Goal: Task Accomplishment & Management: Manage account settings

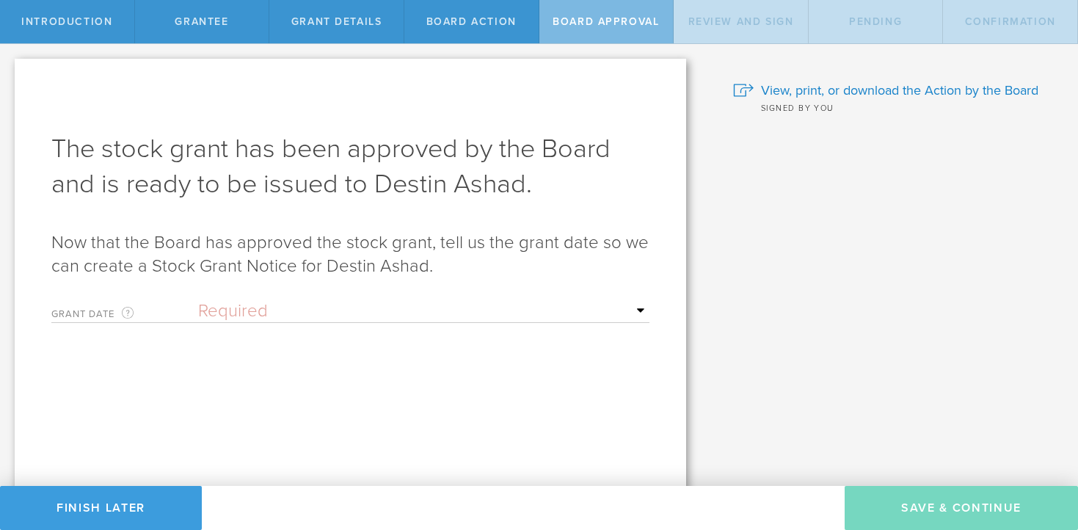
click at [327, 314] on select "Required Upon grantee's signature A specific date" at bounding box center [423, 311] width 451 height 22
select select "uponGranteeSignature"
click at [198, 300] on select "Required Upon grantee's signature A specific date" at bounding box center [423, 311] width 451 height 22
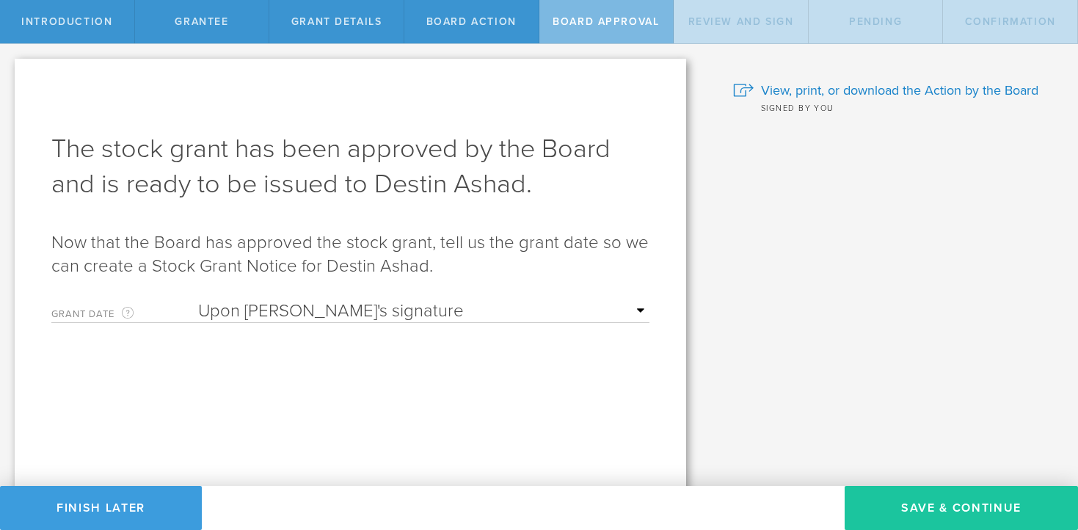
click at [932, 502] on button "Save & Continue" at bounding box center [961, 508] width 233 height 44
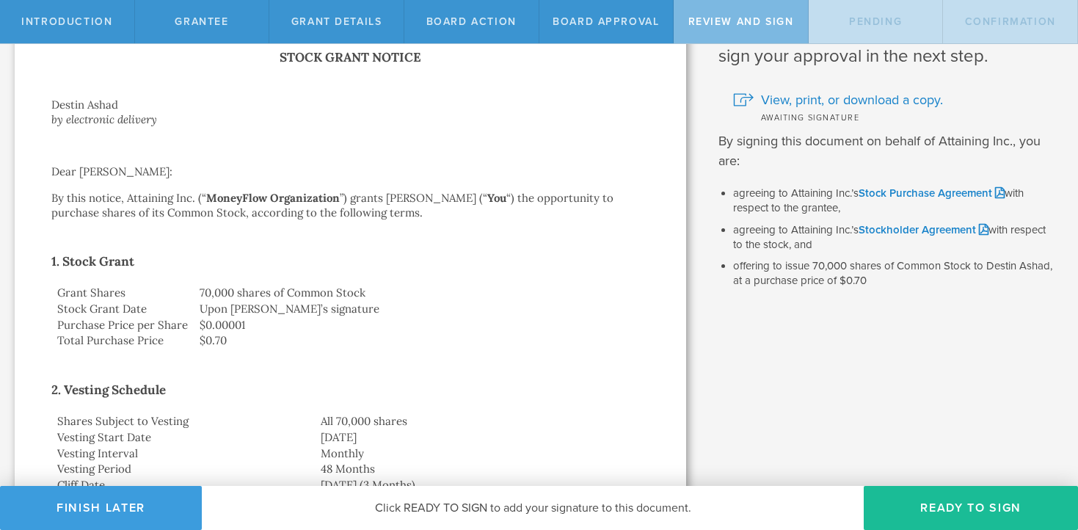
scroll to position [117, 0]
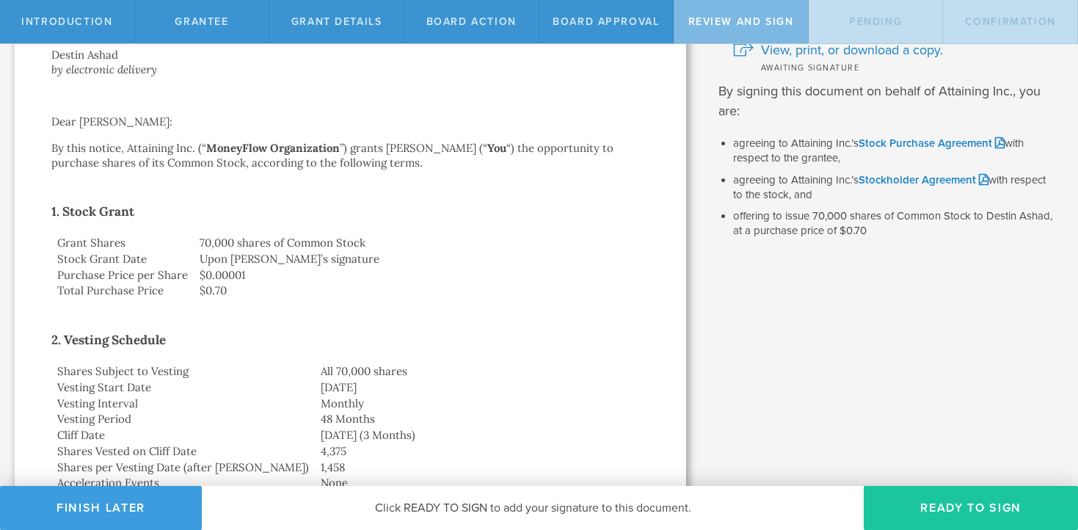
click at [921, 510] on button "Ready to Sign" at bounding box center [971, 508] width 214 height 44
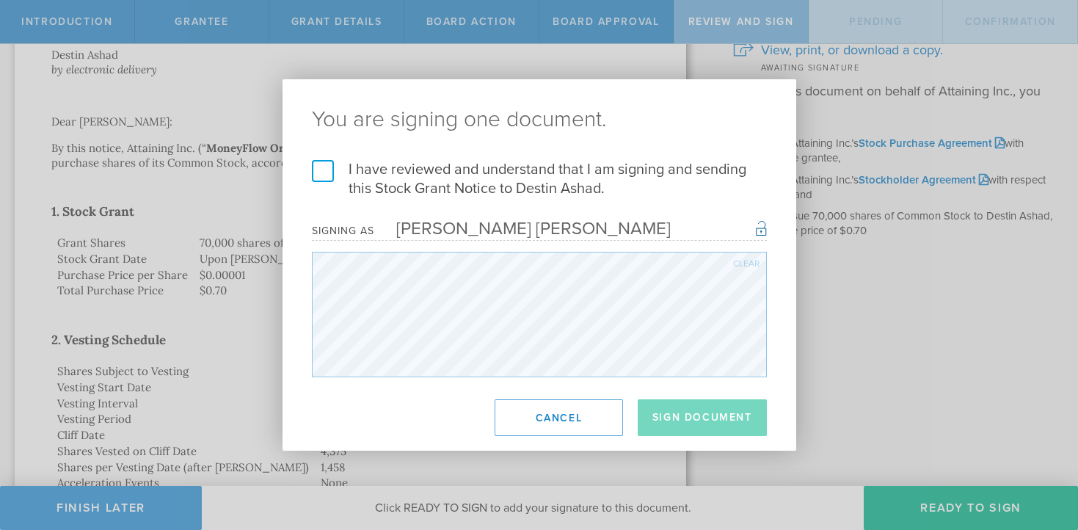
click at [315, 169] on label "I have reviewed and understand that I am signing and sending this Stock Grant N…" at bounding box center [539, 179] width 455 height 38
click at [0, 0] on input "I have reviewed and understand that I am signing and sending this Stock Grant N…" at bounding box center [0, 0] width 0 height 0
click at [674, 406] on button "Sign Document" at bounding box center [702, 417] width 129 height 37
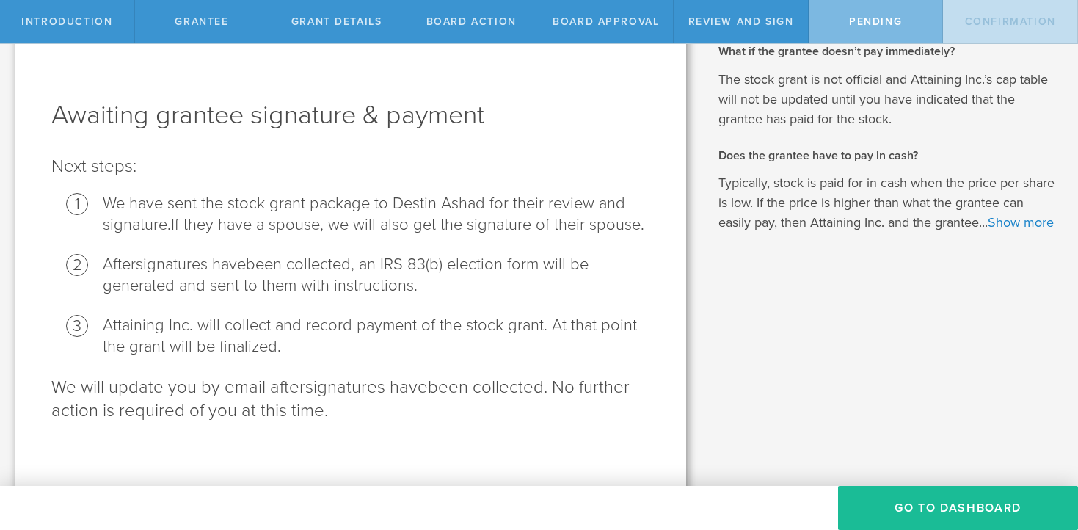
scroll to position [40, 0]
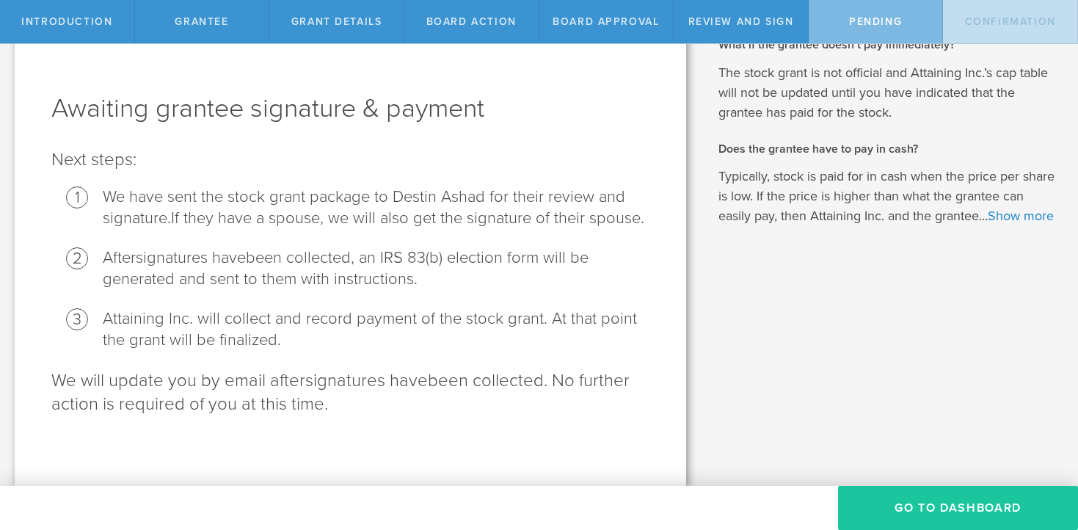
click at [885, 510] on button "Go To Dashboard" at bounding box center [958, 508] width 240 height 44
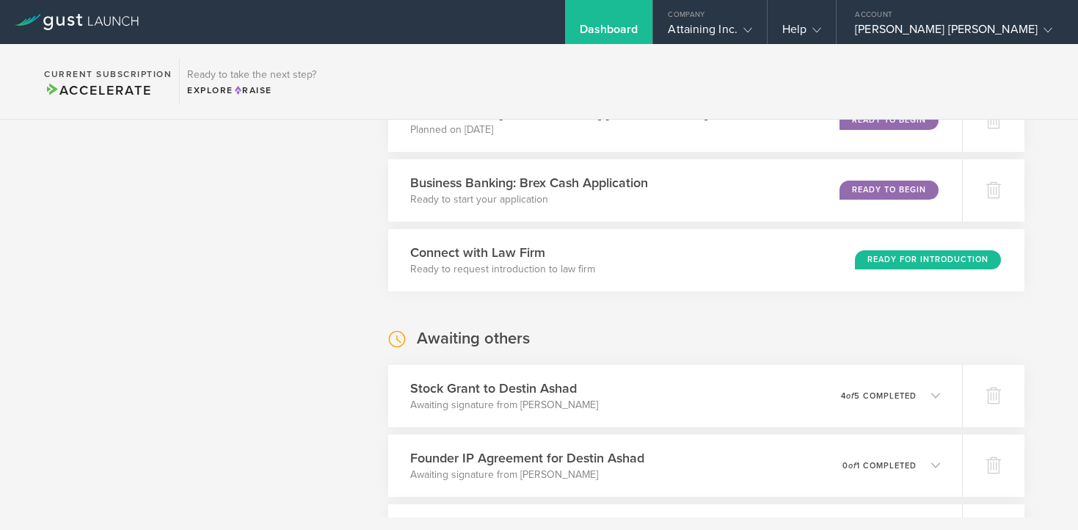
scroll to position [952, 0]
click at [500, 396] on h3 "Stock Grant to Destin Ashad" at bounding box center [500, 388] width 192 height 20
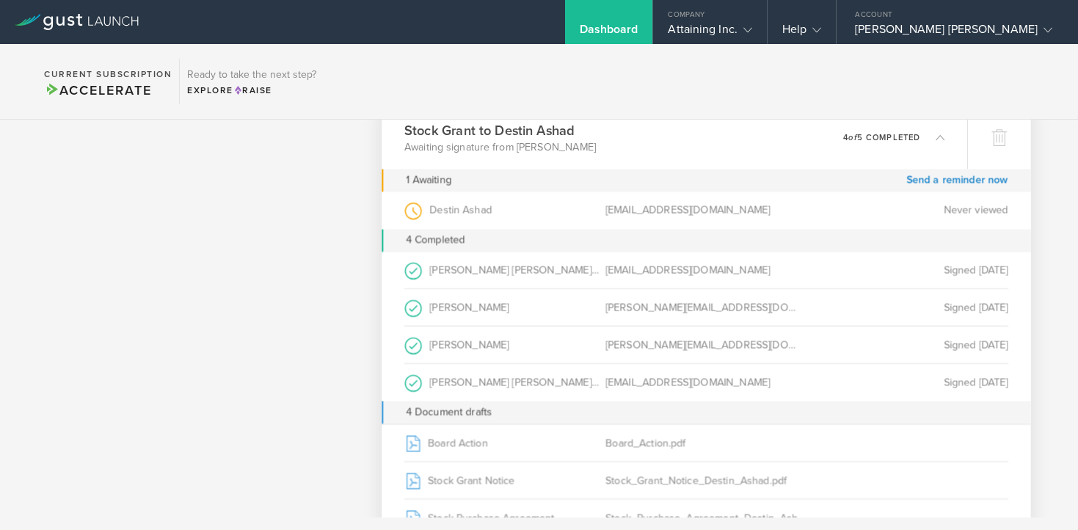
scroll to position [1208, 0]
click at [1043, 31] on icon at bounding box center [1047, 30] width 9 height 9
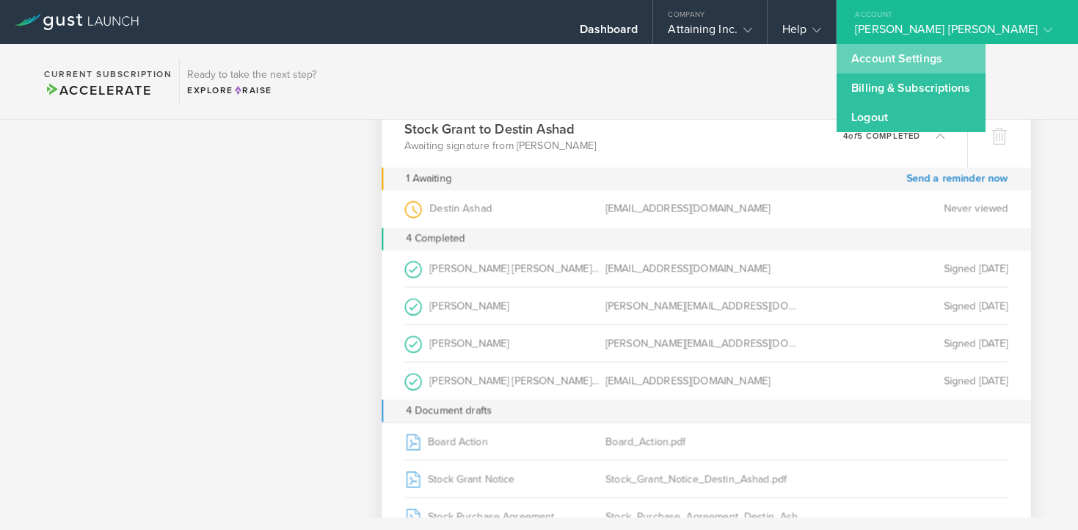
click at [945, 51] on link "Account Settings" at bounding box center [910, 58] width 148 height 29
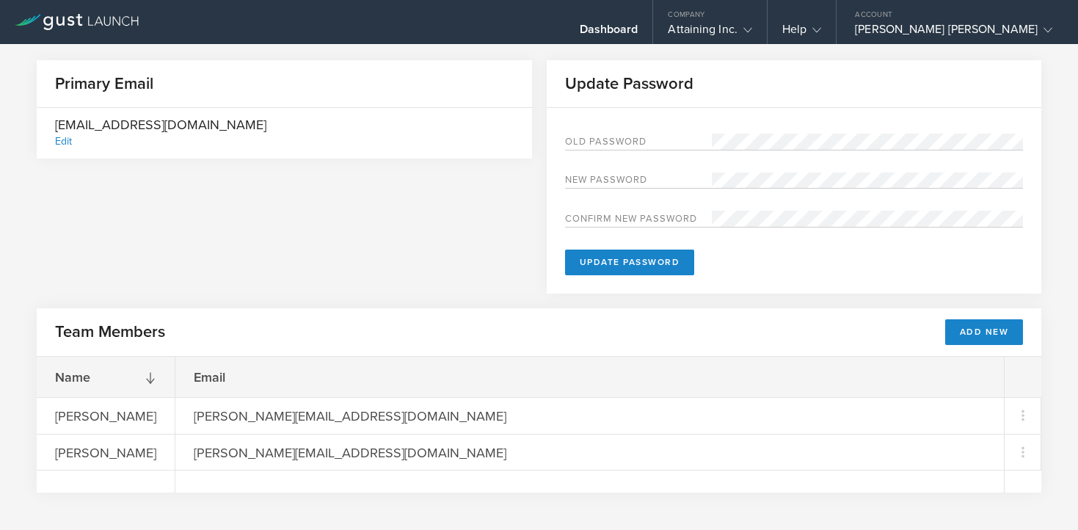
scroll to position [43, 0]
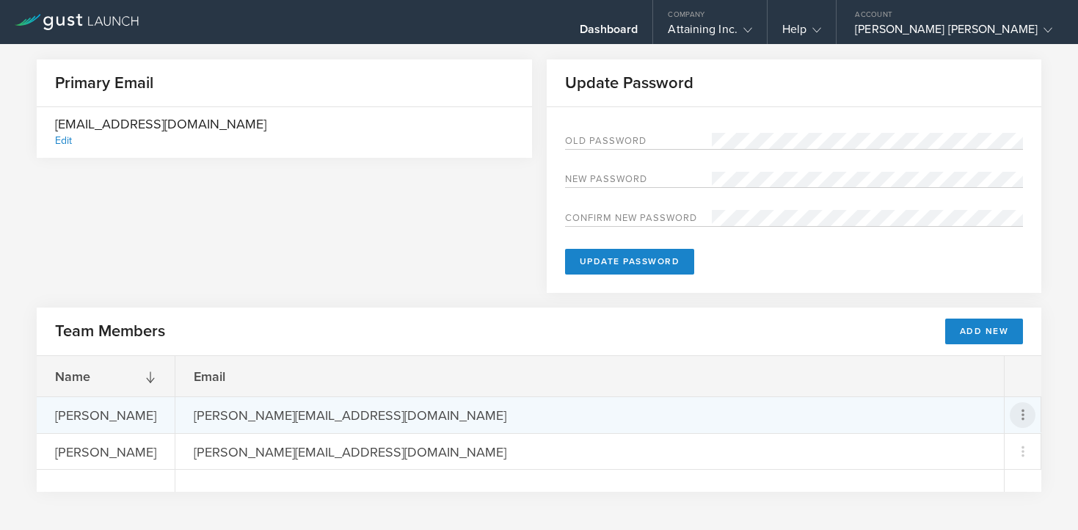
click at [1022, 413] on icon at bounding box center [1022, 414] width 3 height 11
click at [271, 265] on md-backdrop at bounding box center [539, 265] width 1078 height 530
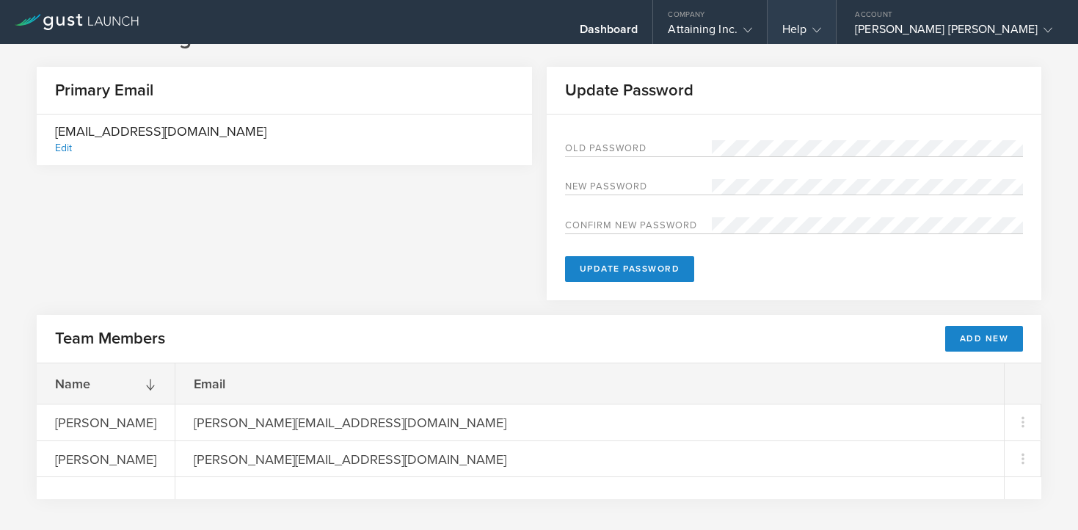
scroll to position [0, 0]
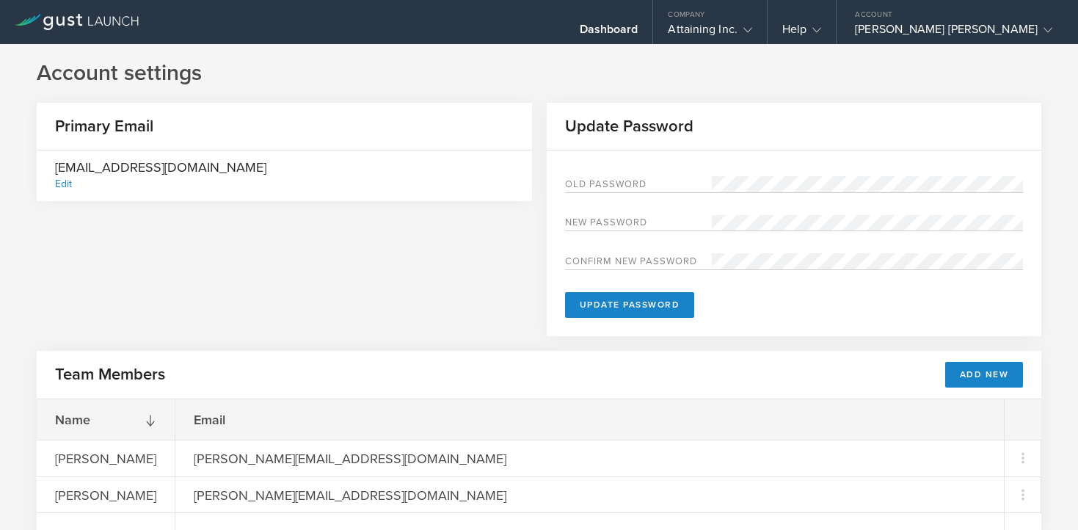
click at [63, 183] on div "Edit" at bounding box center [63, 184] width 17 height 12
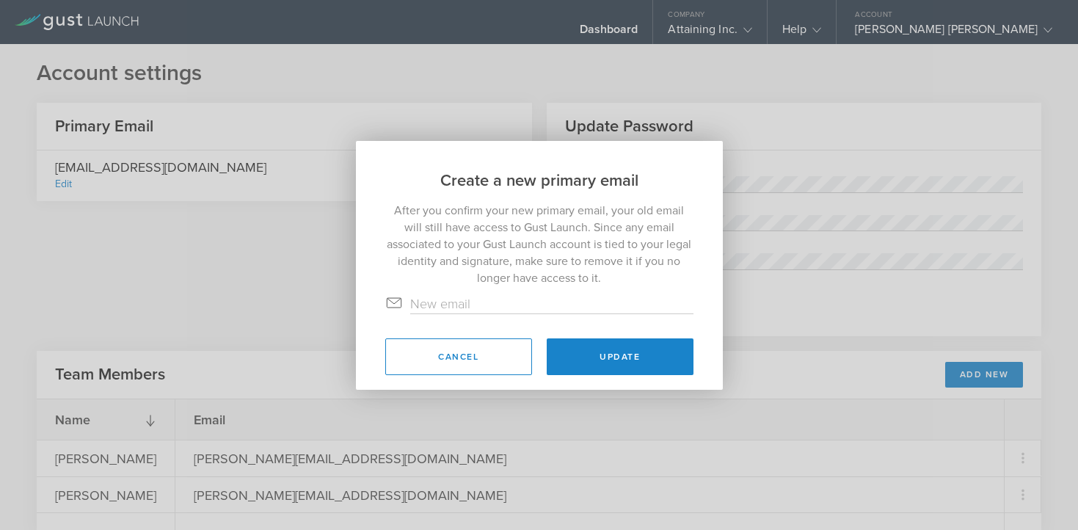
click at [442, 302] on input "text" at bounding box center [551, 303] width 283 height 19
type input "powell@moneyflow.org"
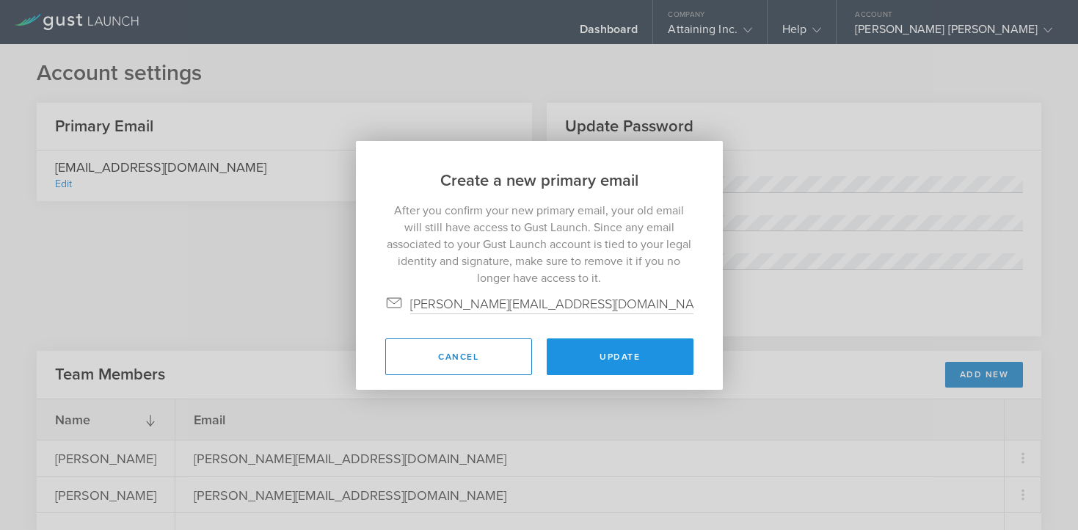
click at [619, 362] on button "Update" at bounding box center [620, 356] width 147 height 37
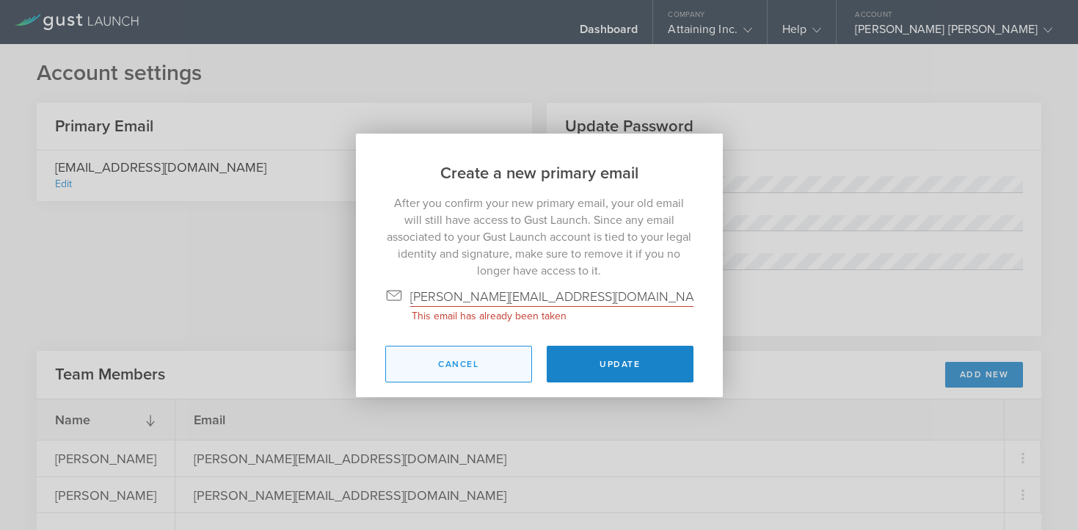
click at [435, 365] on button "Cancel" at bounding box center [458, 364] width 147 height 37
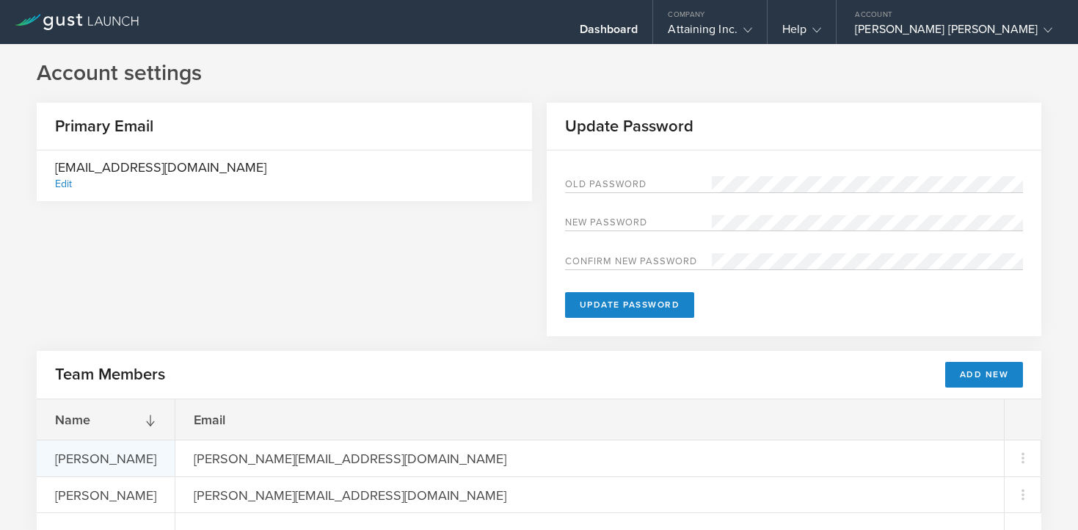
click at [98, 457] on div "Dr. Faye I. Loskamp" at bounding box center [106, 457] width 138 height 35
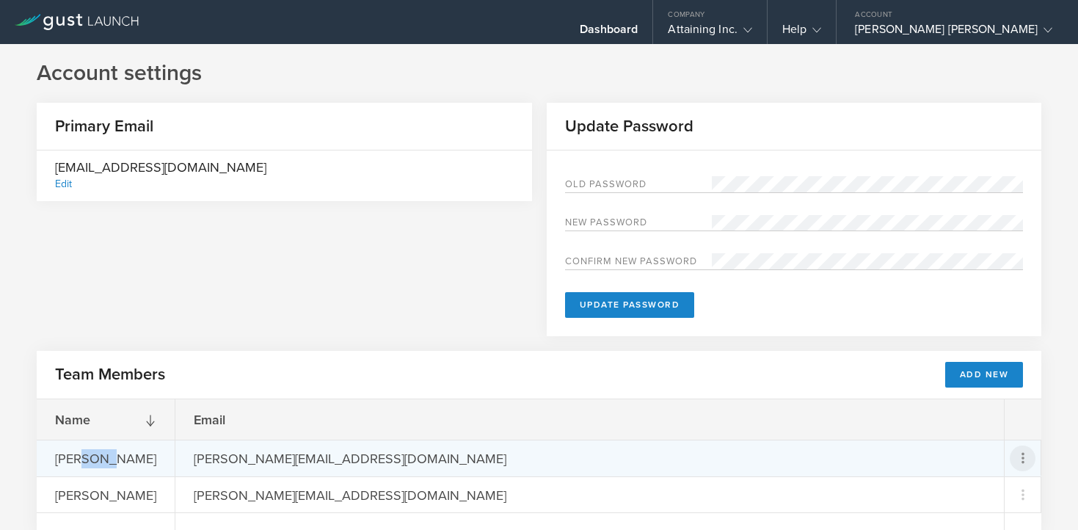
click at [1021, 460] on icon at bounding box center [1023, 458] width 18 height 18
click at [811, 393] on md-backdrop at bounding box center [539, 265] width 1078 height 530
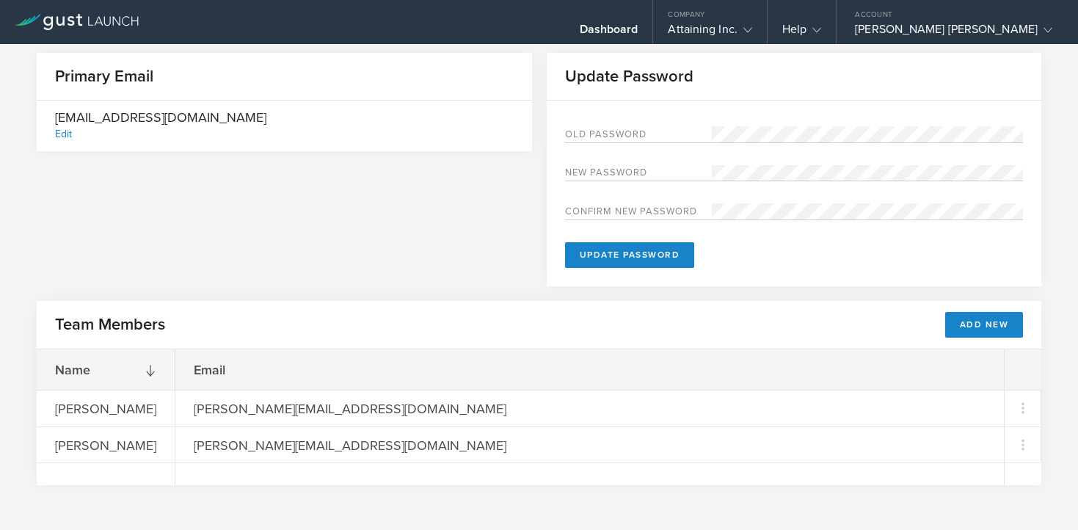
scroll to position [60, 0]
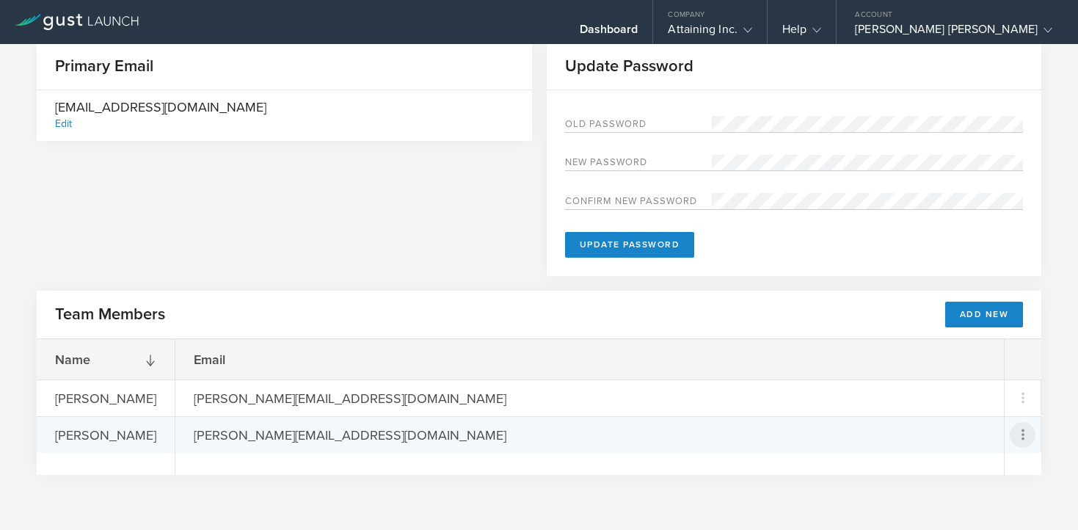
click at [1024, 437] on icon at bounding box center [1023, 435] width 18 height 18
click at [1022, 398] on md-backdrop at bounding box center [539, 265] width 1078 height 530
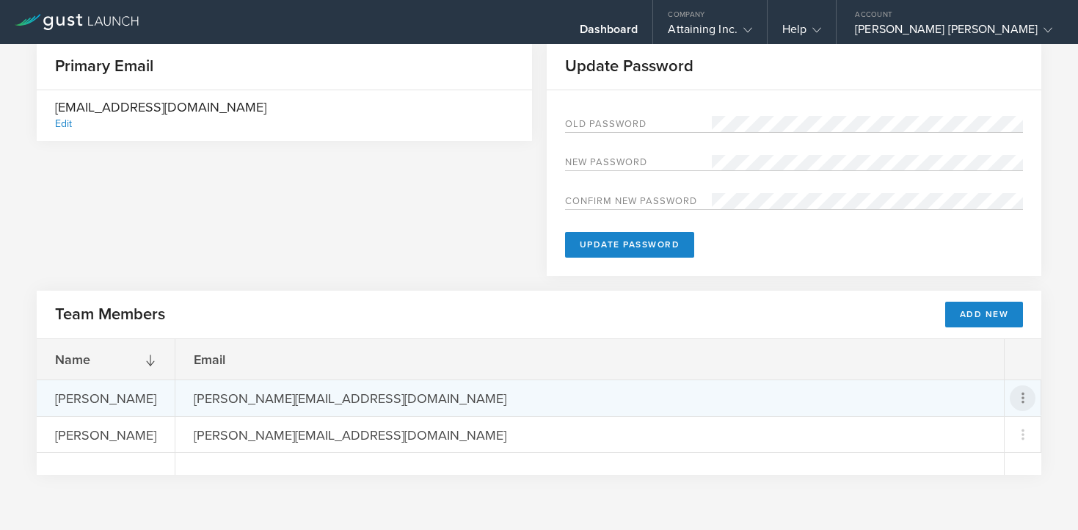
click at [1022, 398] on icon at bounding box center [1022, 398] width 3 height 11
click at [967, 436] on div "Resend Invite" at bounding box center [972, 436] width 120 height 17
click at [268, 401] on div "powell@moneyflow.org" at bounding box center [350, 397] width 350 height 35
drag, startPoint x: 268, startPoint y: 401, endPoint x: 362, endPoint y: 401, distance: 93.9
click at [362, 401] on div "powell@moneyflow.org" at bounding box center [350, 397] width 350 height 35
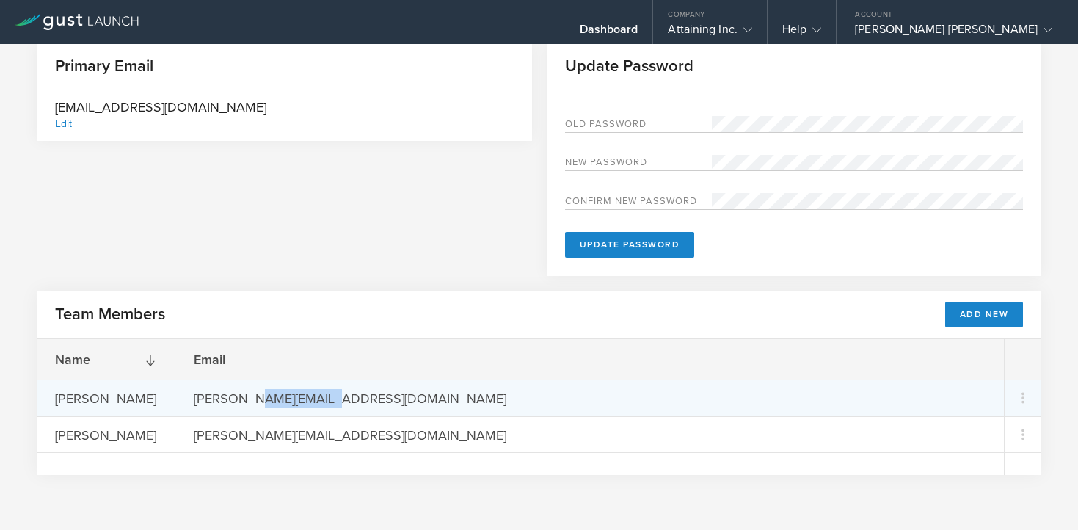
click at [362, 401] on div "powell@moneyflow.org" at bounding box center [350, 397] width 350 height 35
drag, startPoint x: 350, startPoint y: 401, endPoint x: 233, endPoint y: 397, distance: 117.5
click at [232, 397] on div "powell@moneyflow.org" at bounding box center [350, 397] width 350 height 35
click at [233, 397] on div "powell@moneyflow.org" at bounding box center [350, 397] width 350 height 35
drag, startPoint x: 244, startPoint y: 395, endPoint x: 180, endPoint y: 395, distance: 63.8
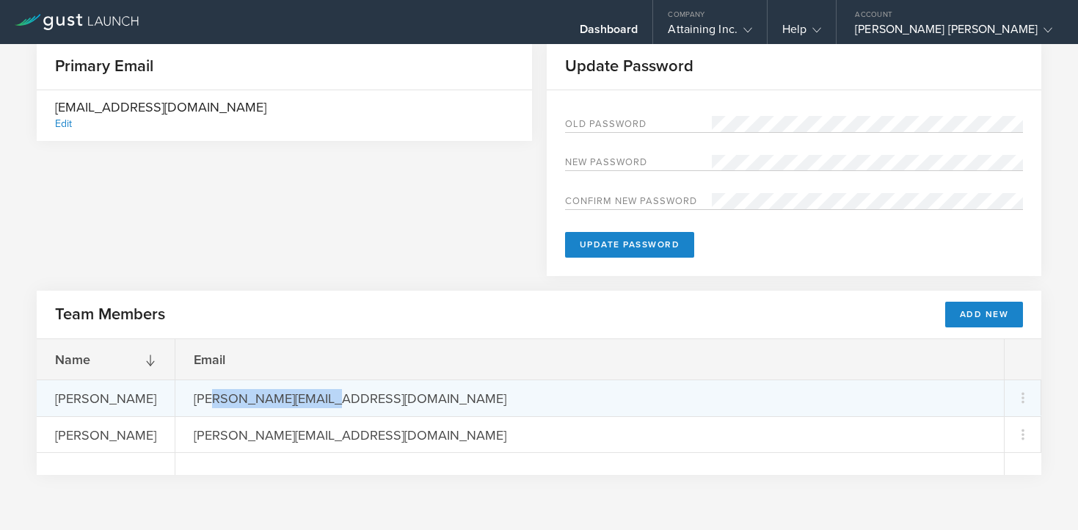
click at [180, 395] on div "Name Dr. Faye I. Loskamp Shawn McMurdo Email powell@moneyflow.org shawn_mcmurdo…" at bounding box center [539, 407] width 1004 height 136
click at [175, 395] on div "Dr. Faye I. Loskamp" at bounding box center [106, 397] width 138 height 35
drag, startPoint x: 241, startPoint y: 402, endPoint x: 202, endPoint y: 401, distance: 38.9
click at [202, 401] on div "powell@moneyflow.org" at bounding box center [350, 397] width 350 height 35
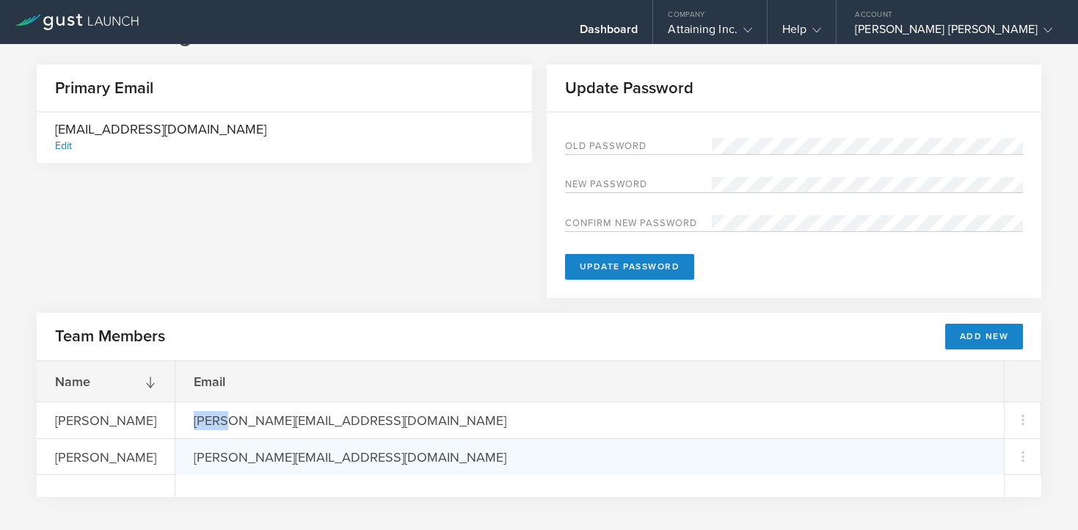
scroll to position [0, 0]
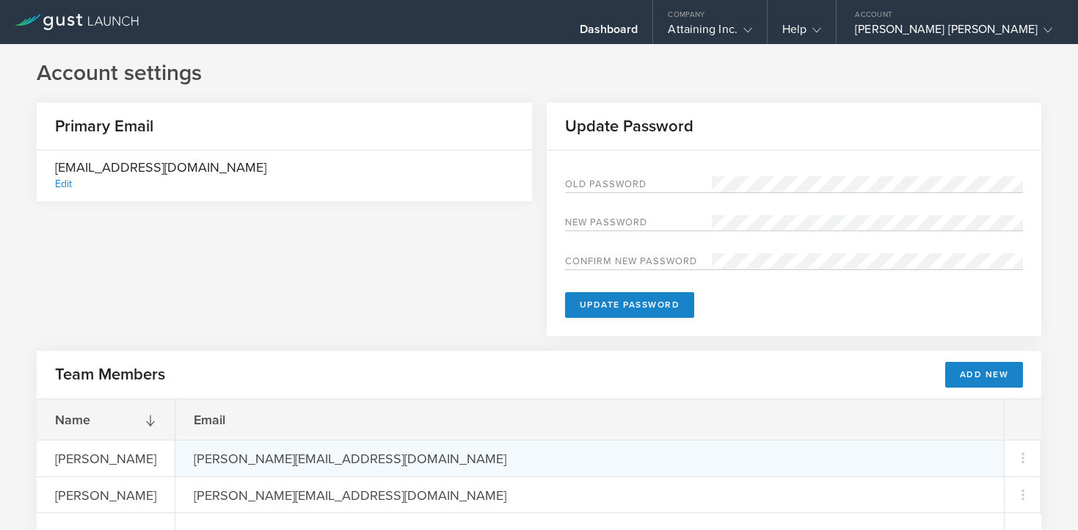
click at [282, 461] on div "powell@moneyflow.org" at bounding box center [350, 457] width 350 height 35
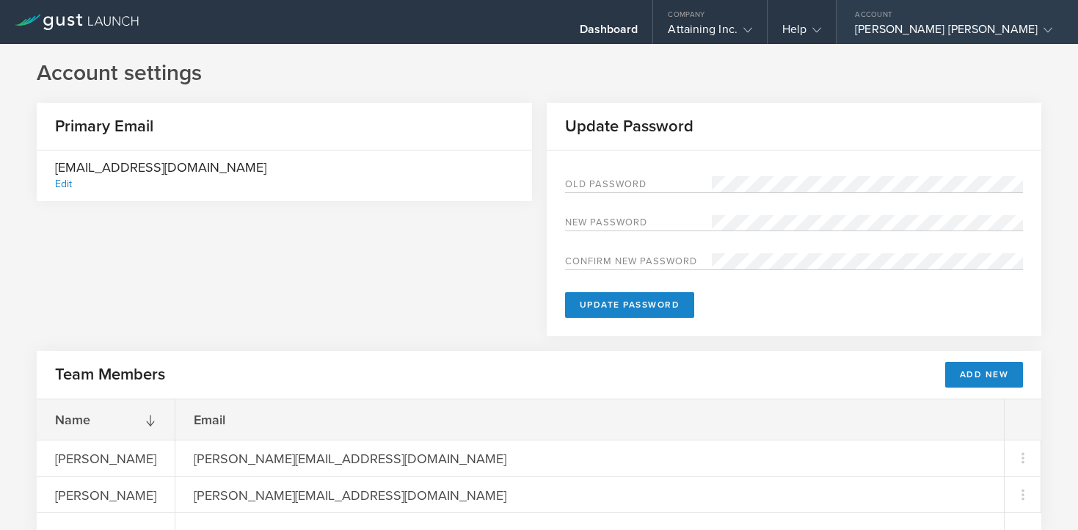
click at [1043, 31] on icon at bounding box center [1047, 30] width 9 height 9
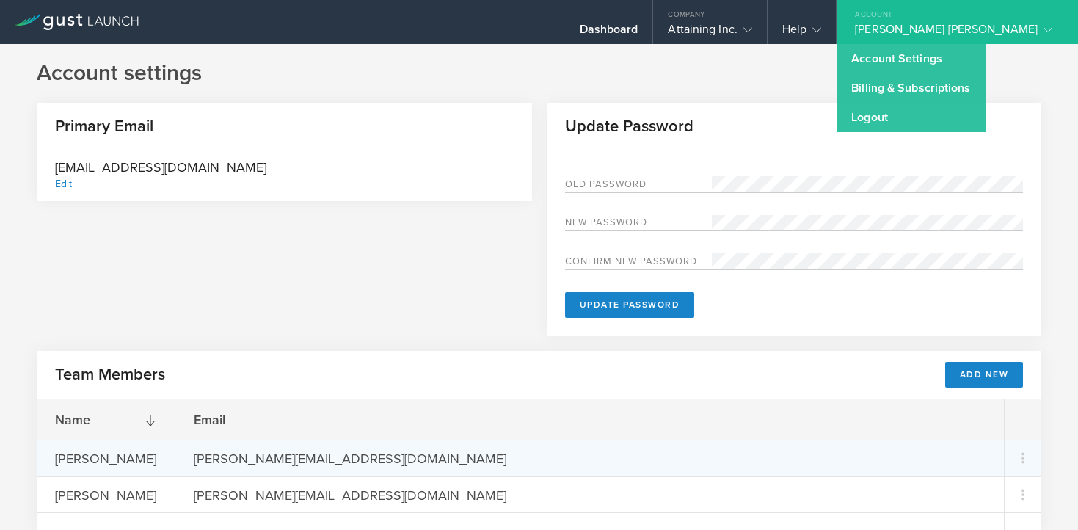
click at [112, 462] on div "Dr. Faye I. Loskamp" at bounding box center [106, 457] width 138 height 35
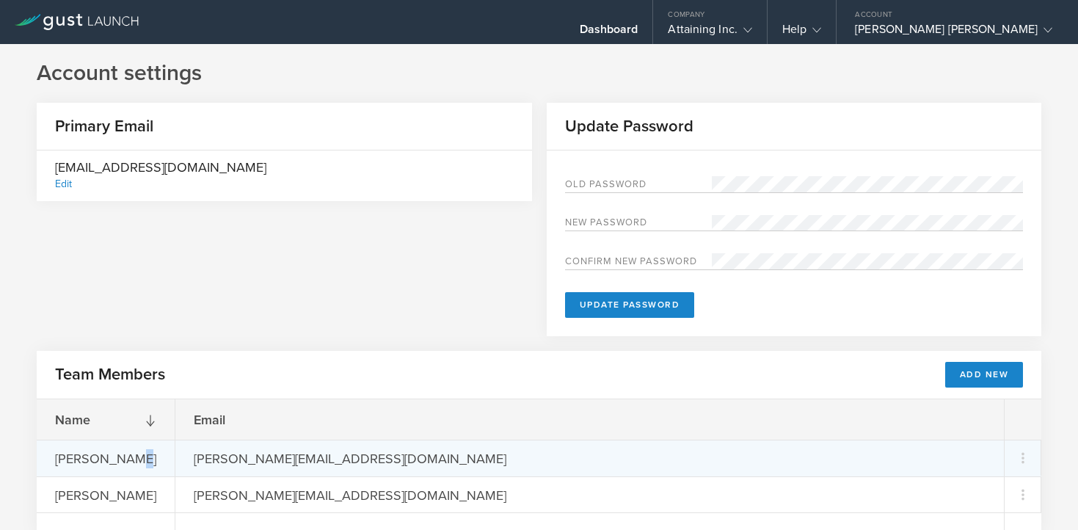
click at [112, 462] on div "Dr. Faye I. Loskamp" at bounding box center [106, 457] width 138 height 35
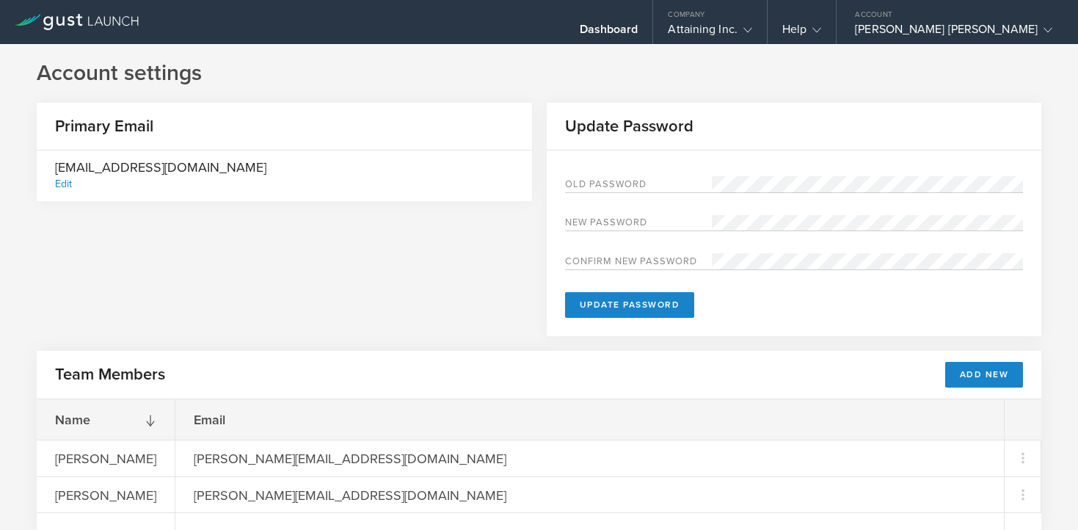
click at [258, 267] on div "Primary Email powellloskamp@gmail.com Edit Update Password Old Password New pas…" at bounding box center [539, 227] width 1004 height 248
click at [84, 465] on div "Dr. Faye I. Loskamp" at bounding box center [106, 457] width 138 height 35
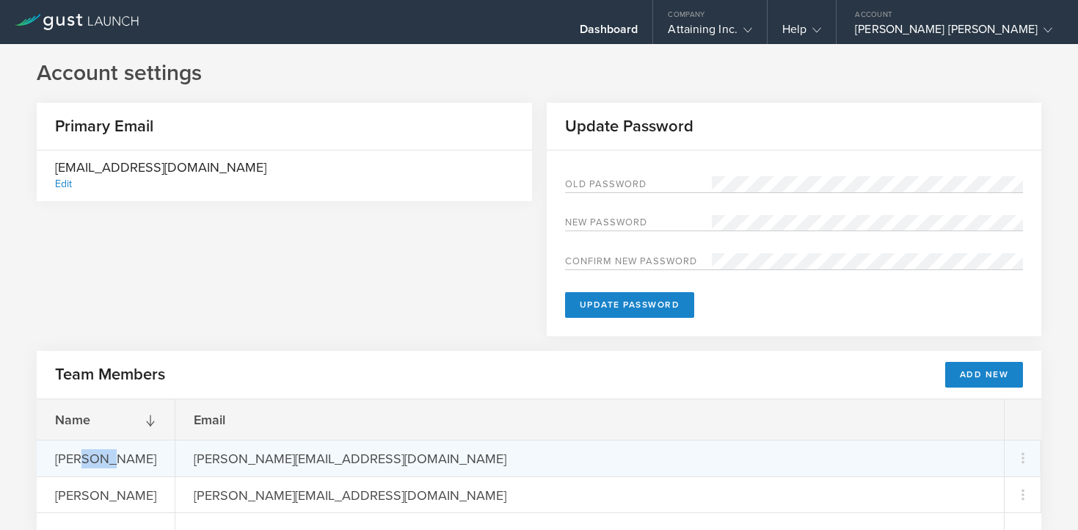
click at [84, 465] on div "Dr. Faye I. Loskamp" at bounding box center [106, 457] width 138 height 35
click at [244, 461] on div "powell@moneyflow.org" at bounding box center [350, 457] width 350 height 35
click at [1024, 459] on icon at bounding box center [1023, 458] width 18 height 18
click at [236, 305] on md-backdrop at bounding box center [539, 265] width 1078 height 530
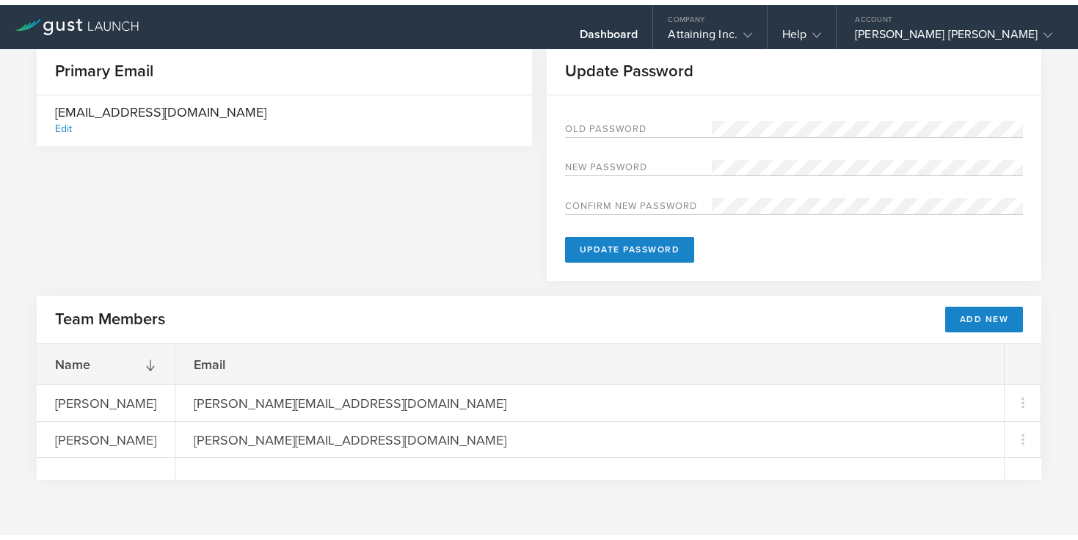
scroll to position [50, 0]
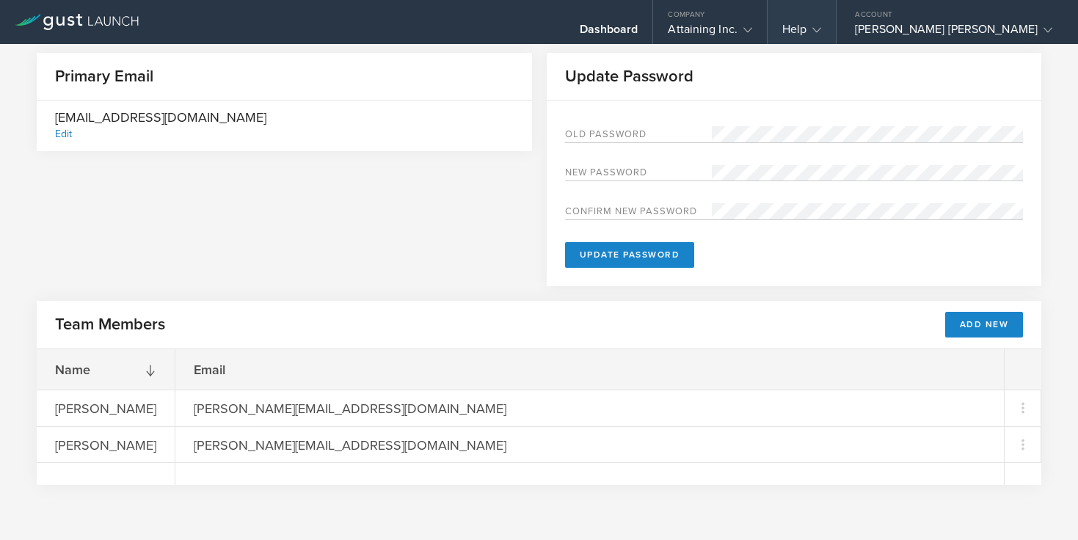
click at [821, 31] on div "Help" at bounding box center [801, 33] width 39 height 22
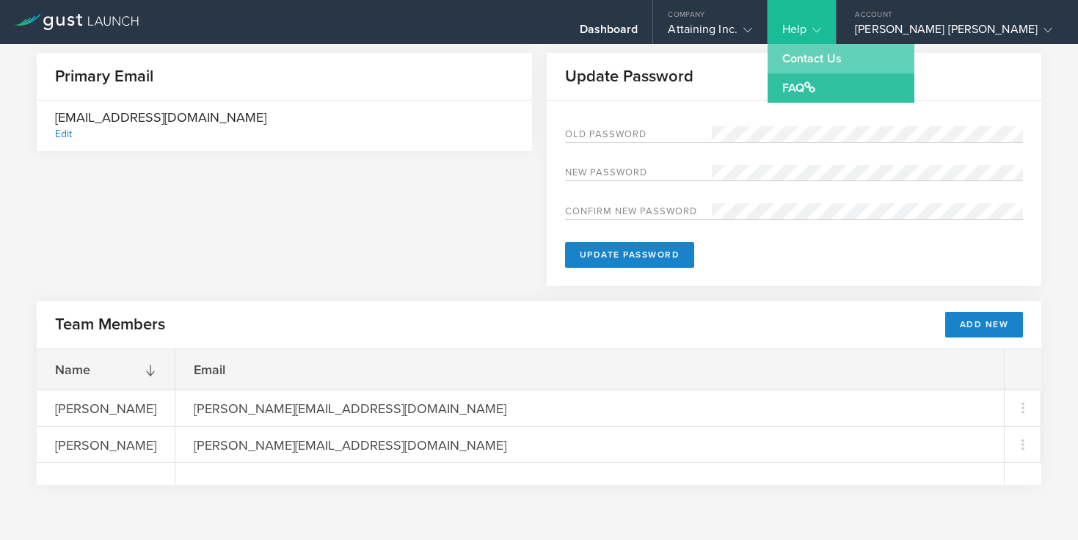
click at [877, 53] on link "Contact Us" at bounding box center [840, 58] width 147 height 29
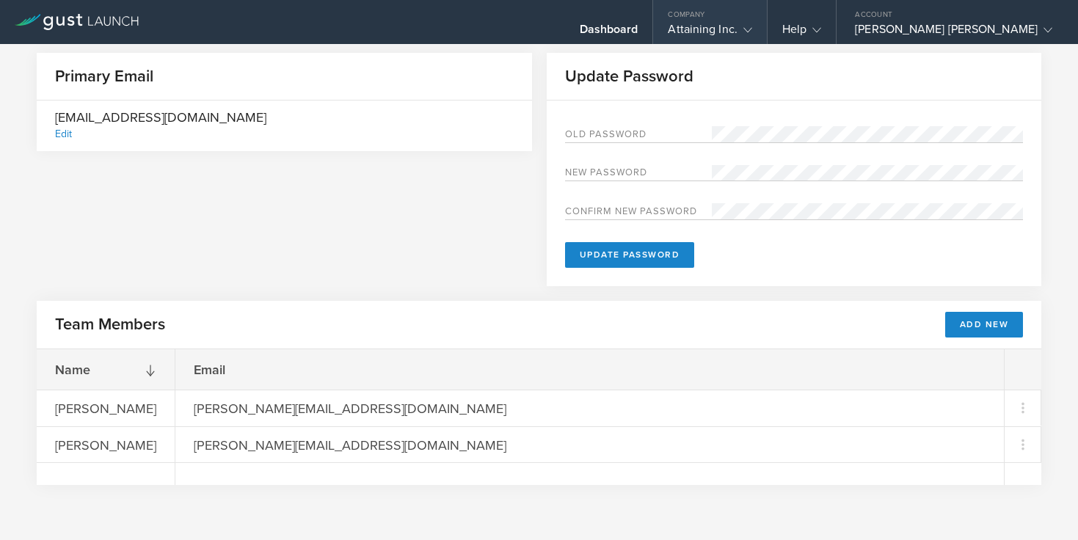
click at [751, 23] on div "Attaining Inc." at bounding box center [710, 33] width 84 height 22
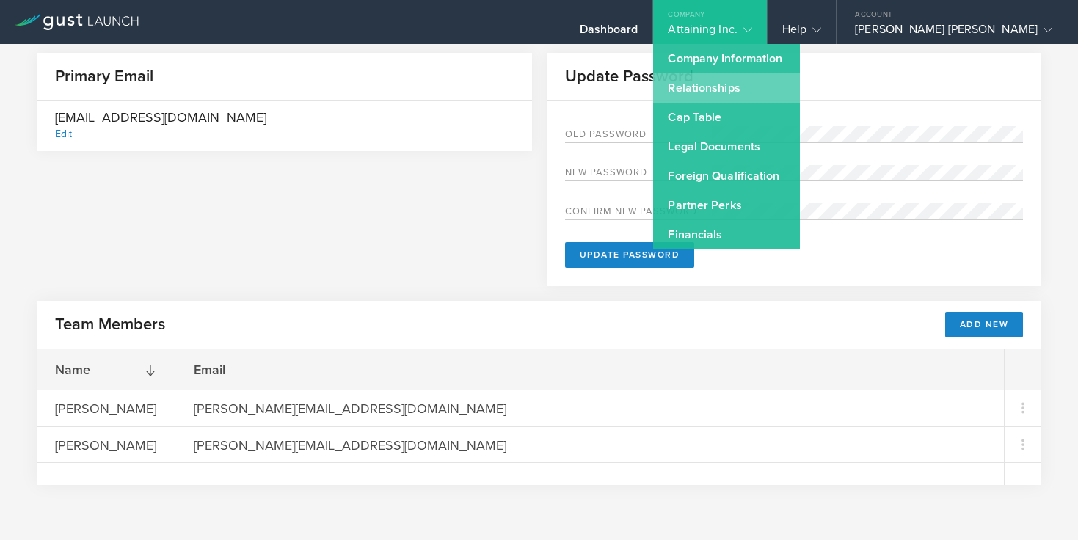
click at [781, 88] on link "Relationships" at bounding box center [726, 87] width 147 height 29
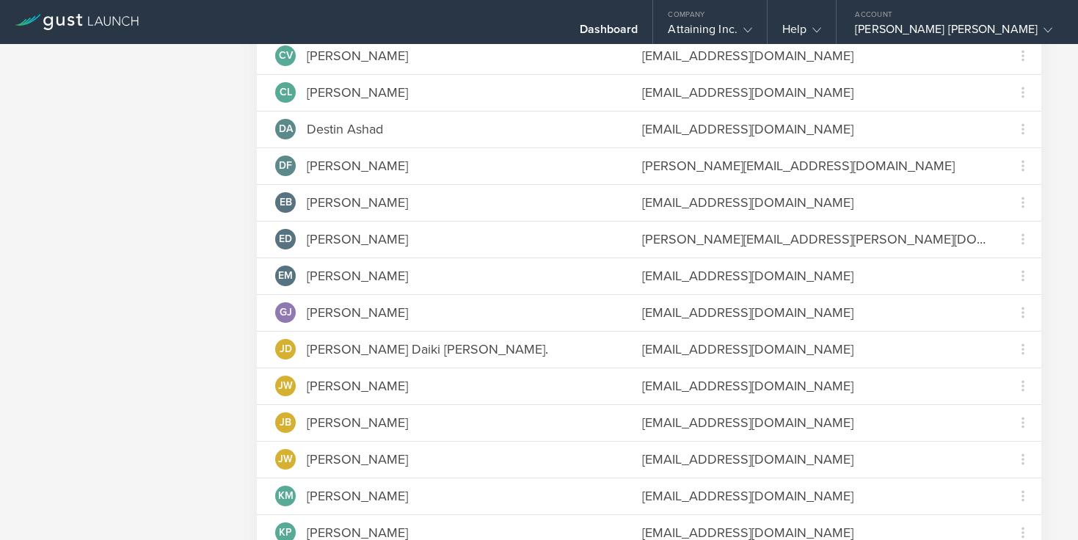
scroll to position [348, 0]
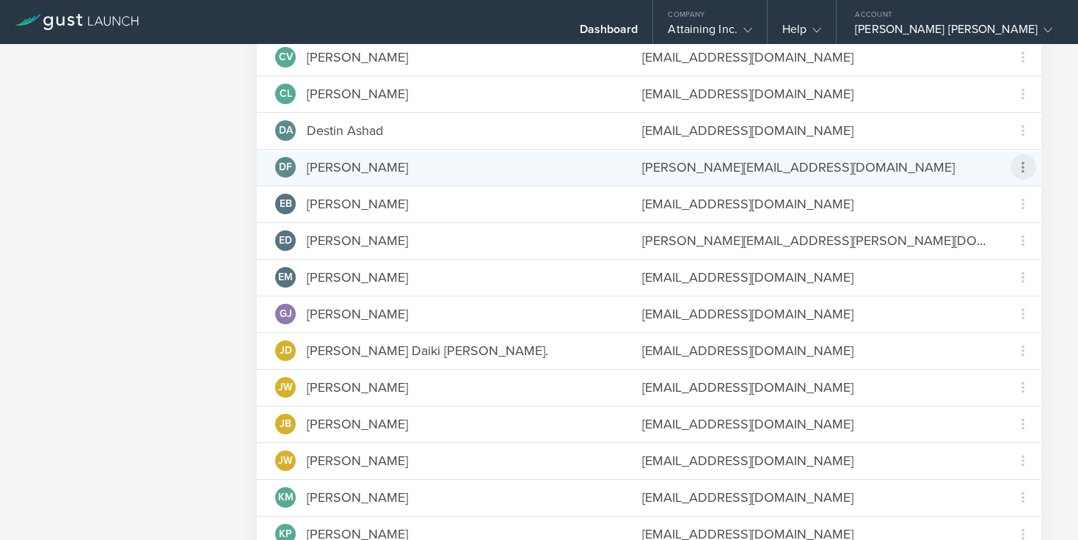
click at [1021, 173] on icon at bounding box center [1023, 167] width 18 height 18
click at [685, 166] on md-backdrop at bounding box center [539, 270] width 1078 height 540
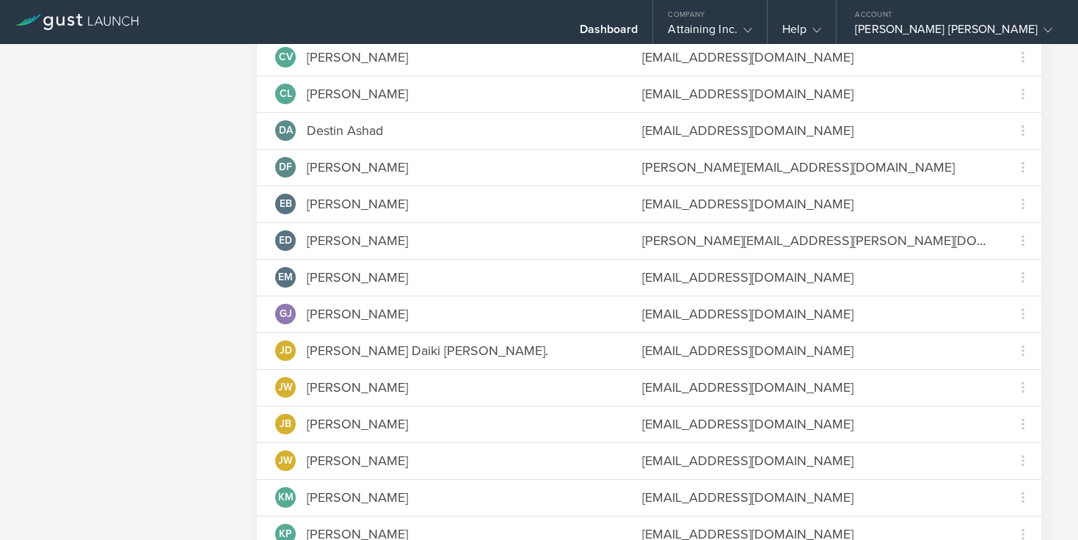
click at [685, 166] on div "powell@moneyflow.org" at bounding box center [814, 167] width 344 height 19
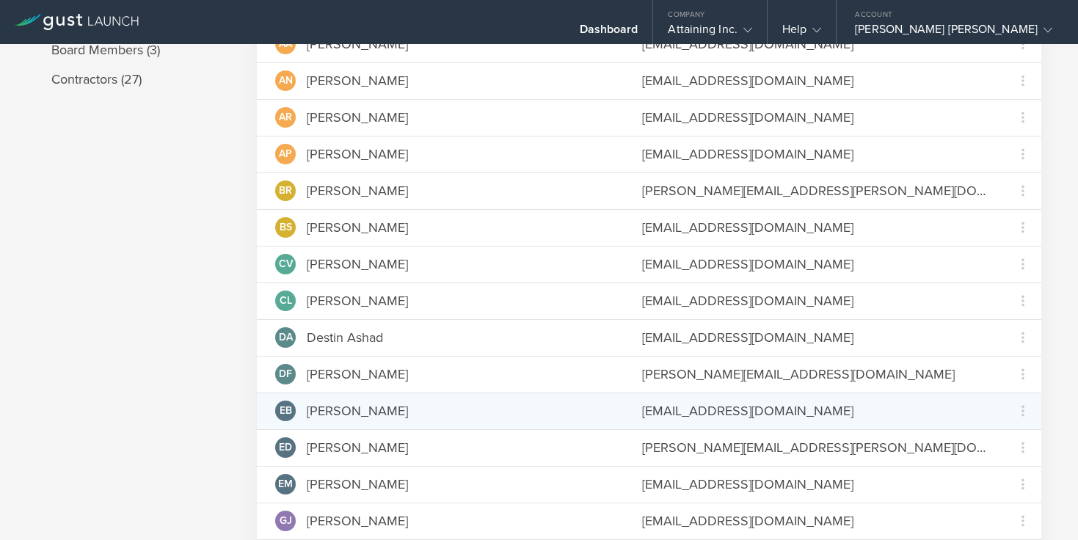
scroll to position [0, 0]
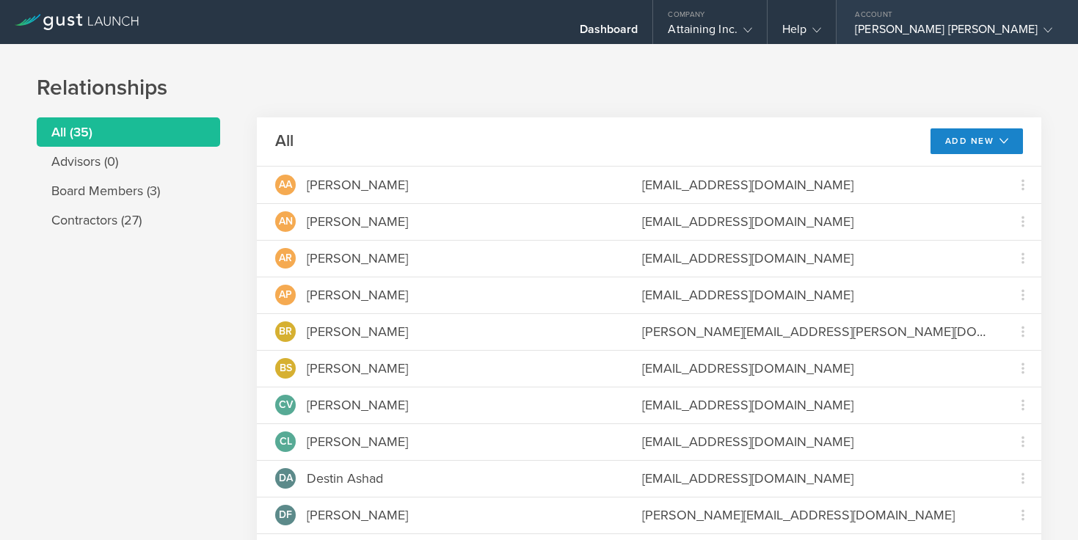
click at [1043, 29] on icon at bounding box center [1047, 30] width 9 height 9
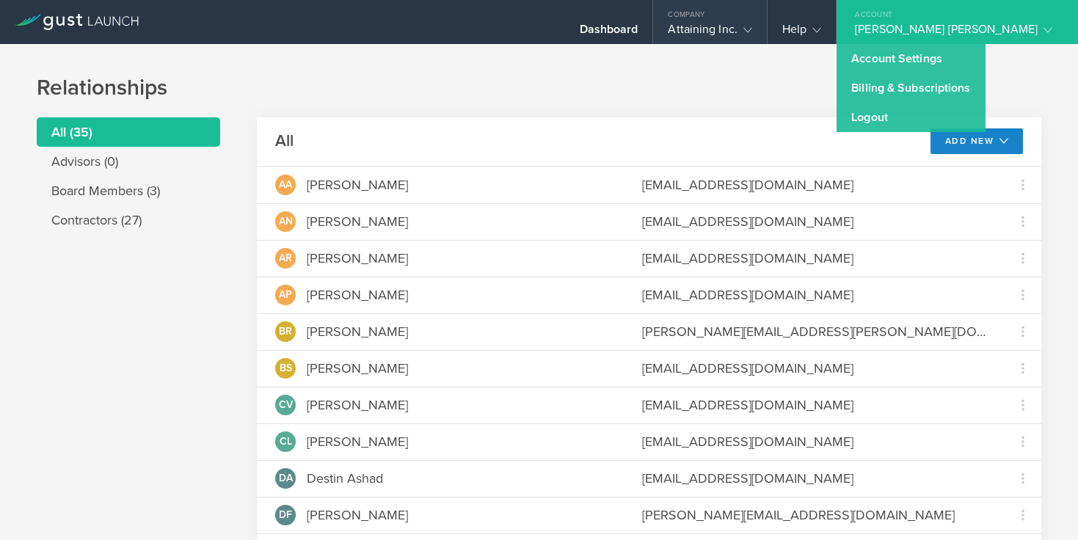
click at [752, 29] on icon at bounding box center [747, 30] width 9 height 9
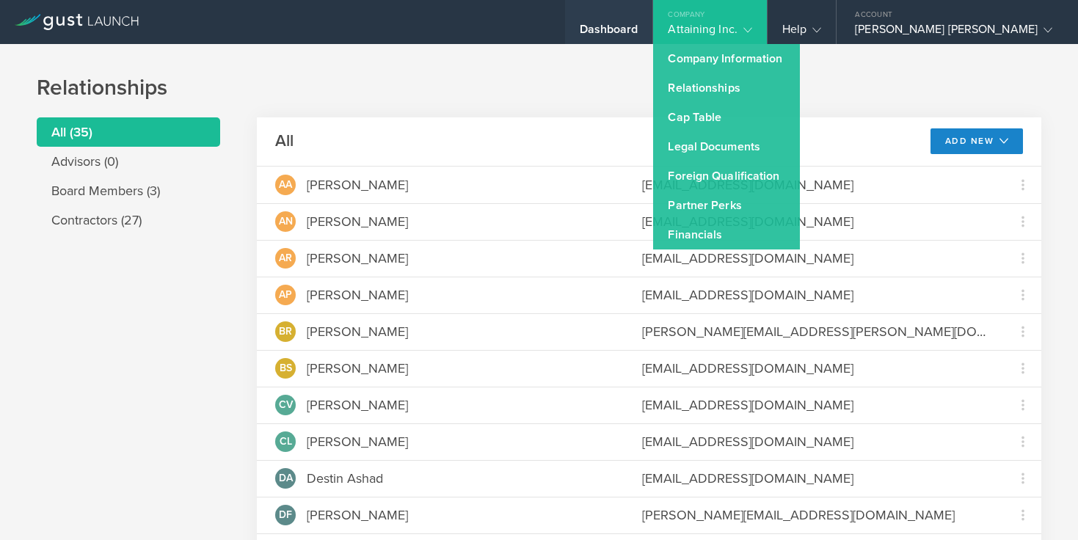
click at [638, 32] on div "Dashboard" at bounding box center [609, 33] width 59 height 22
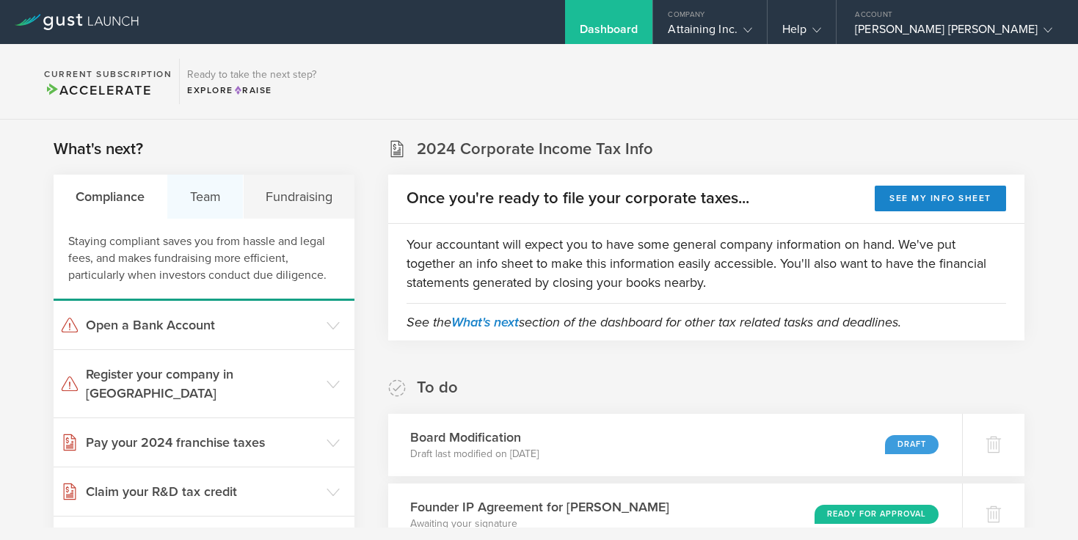
click at [216, 193] on div "Team" at bounding box center [205, 197] width 76 height 44
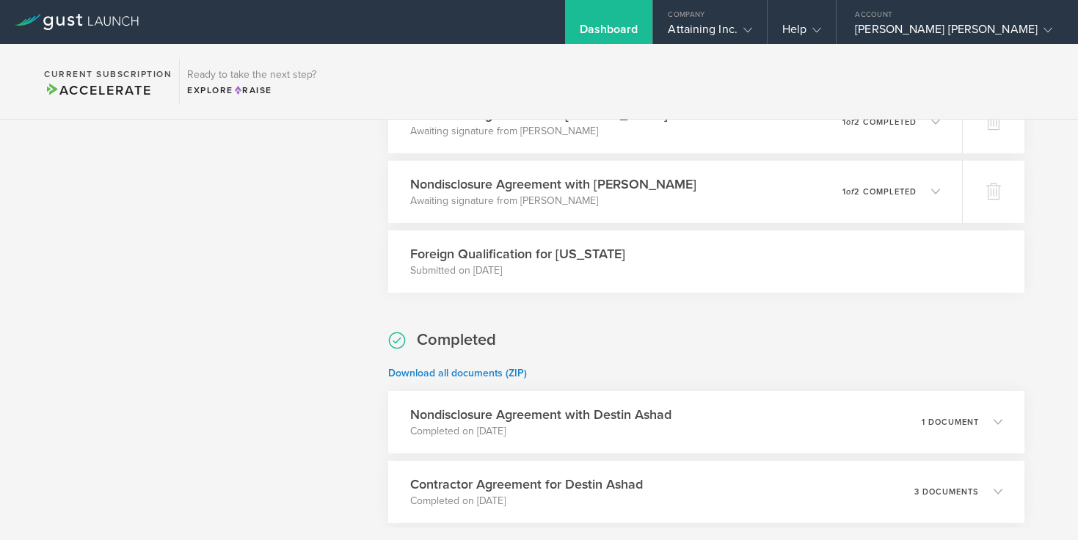
scroll to position [1683, 0]
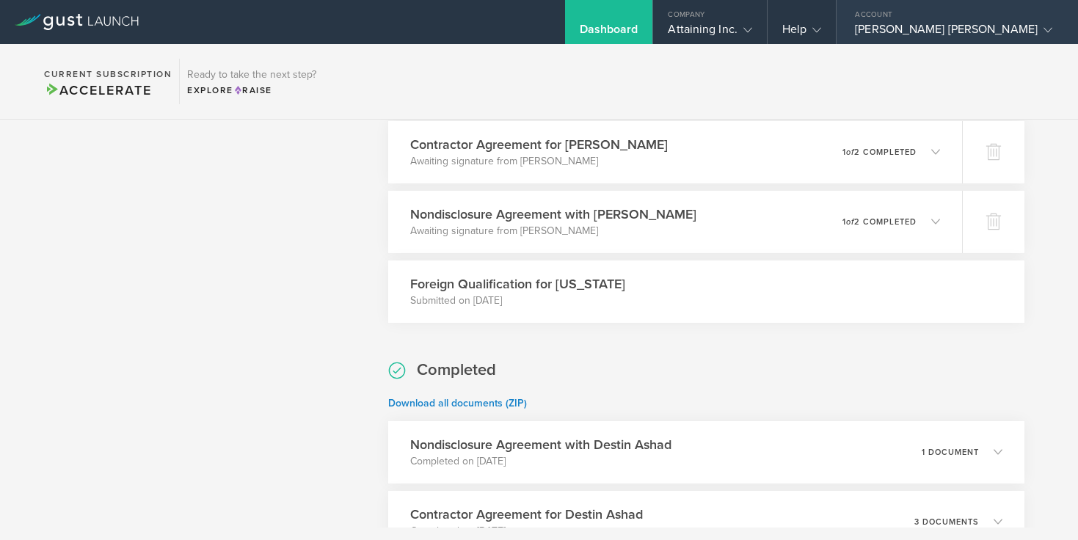
click at [1043, 30] on icon at bounding box center [1047, 30] width 9 height 9
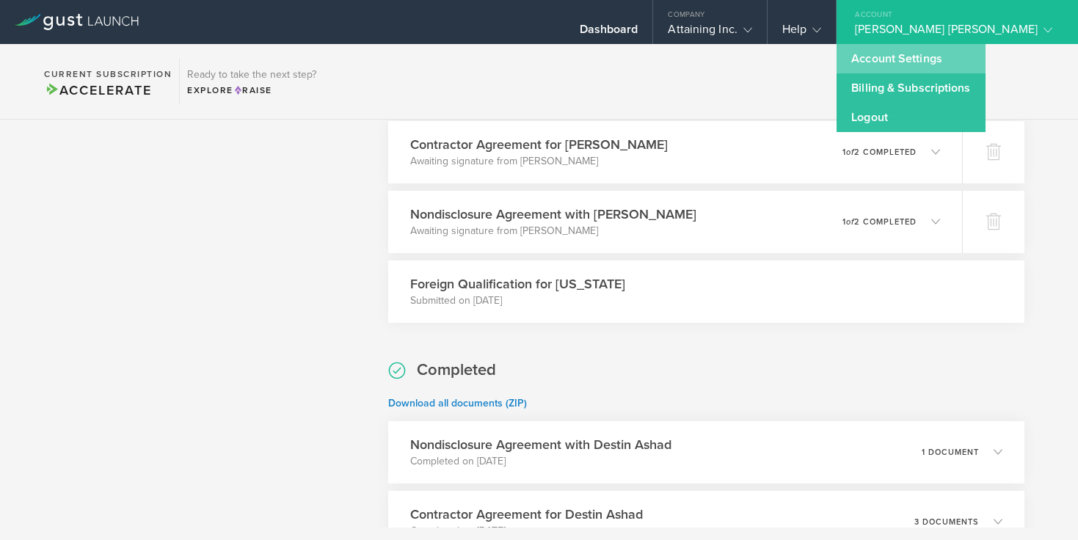
click at [971, 62] on link "Account Settings" at bounding box center [910, 58] width 148 height 29
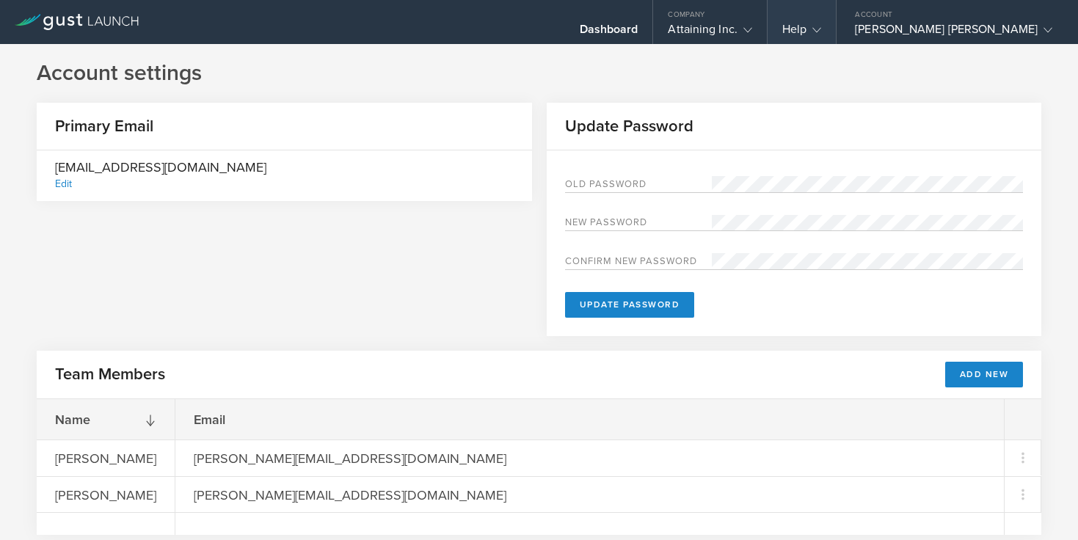
click at [821, 30] on icon at bounding box center [816, 30] width 9 height 9
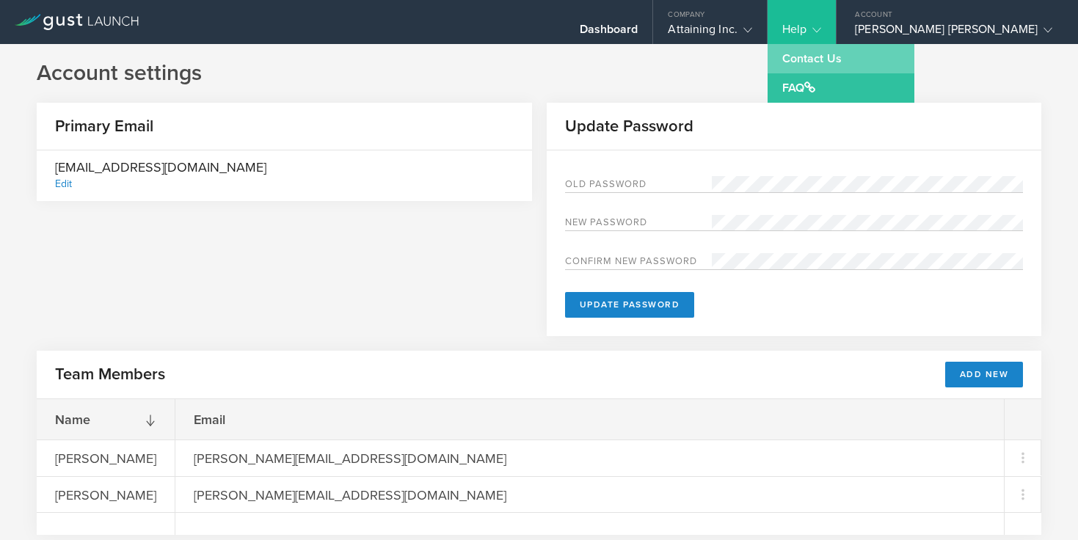
click at [885, 59] on link "Contact Us" at bounding box center [840, 58] width 147 height 29
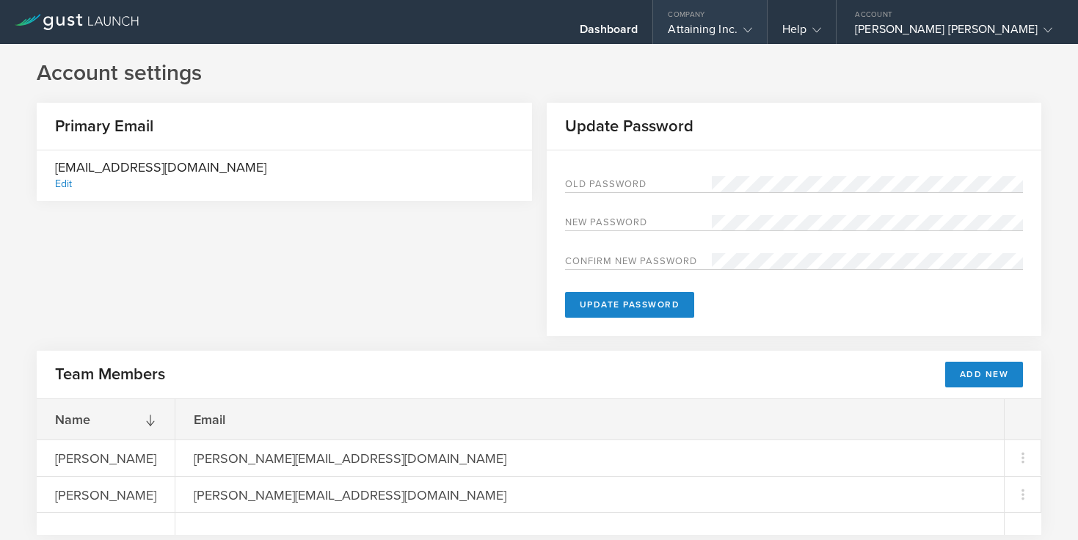
click at [752, 27] on icon at bounding box center [747, 30] width 9 height 9
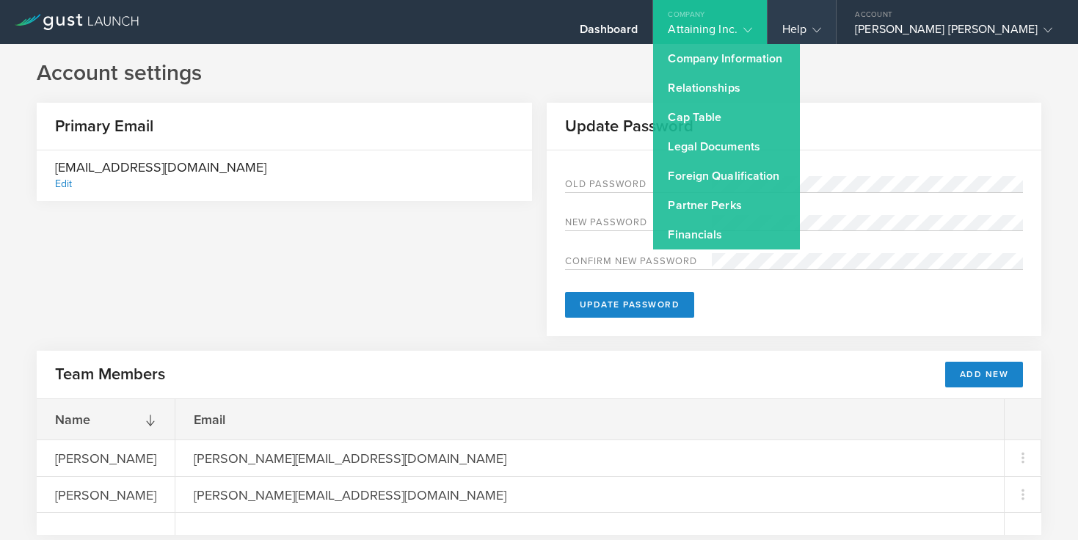
click at [821, 31] on div "Help" at bounding box center [801, 33] width 39 height 22
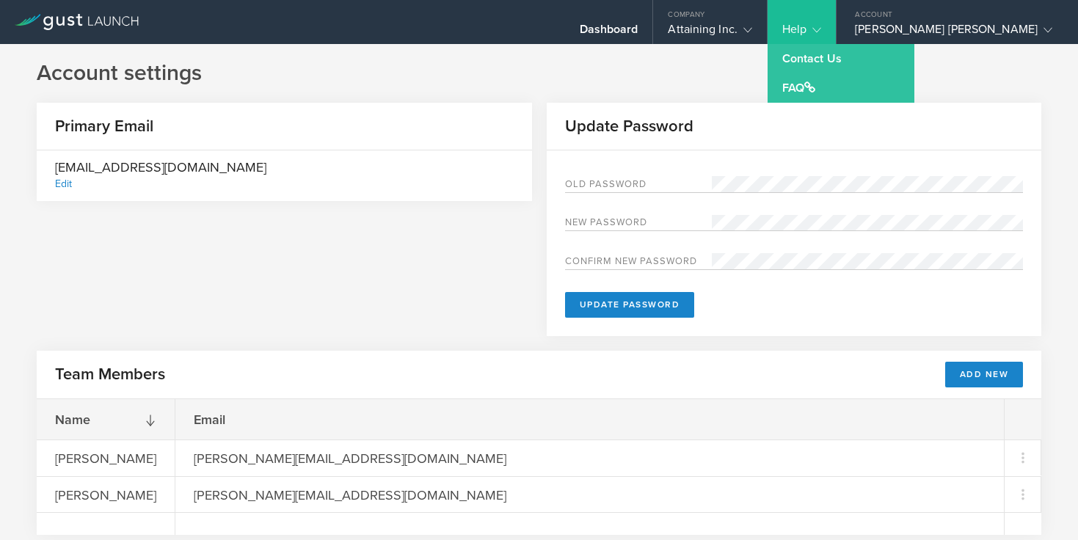
click at [821, 31] on div "Help" at bounding box center [801, 33] width 39 height 22
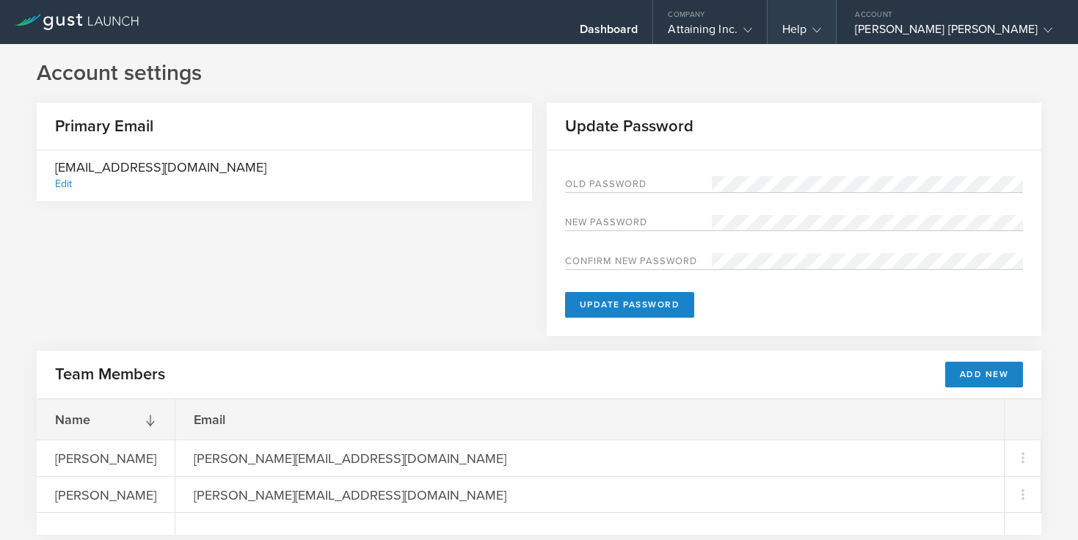
click at [821, 31] on div "Help" at bounding box center [801, 33] width 39 height 22
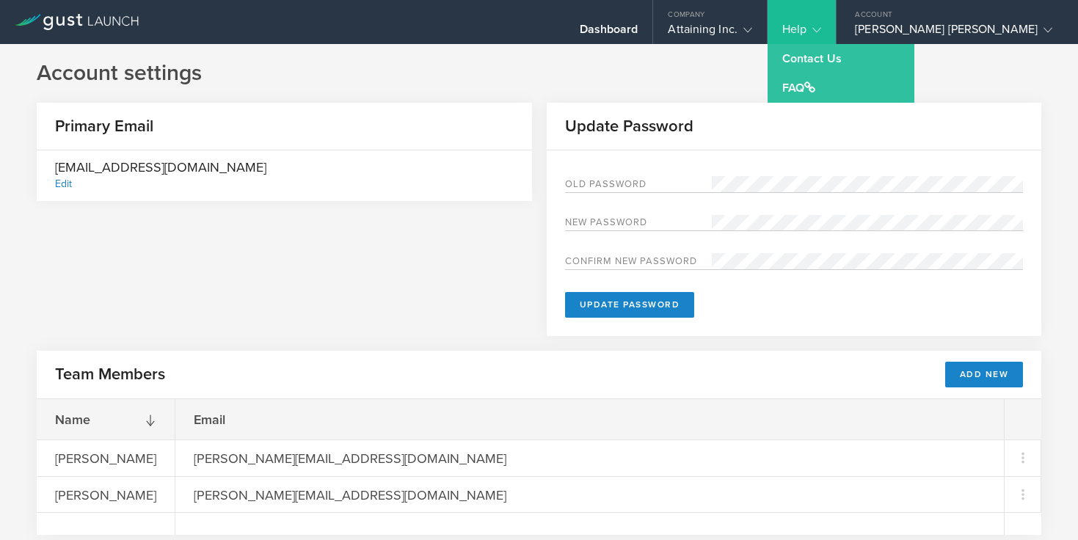
click at [821, 31] on div "Help" at bounding box center [801, 33] width 39 height 22
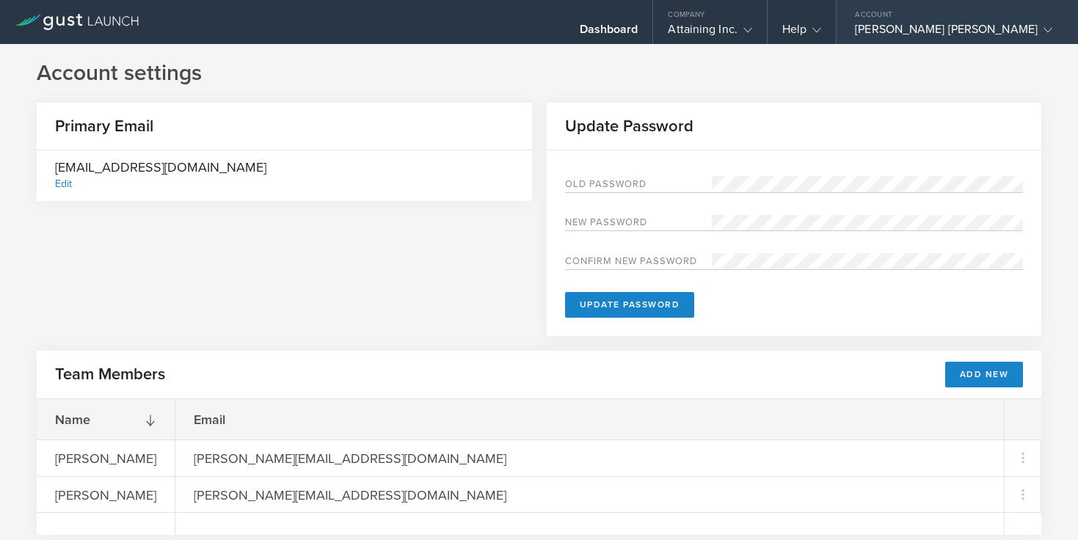
click at [1043, 28] on icon at bounding box center [1047, 30] width 9 height 9
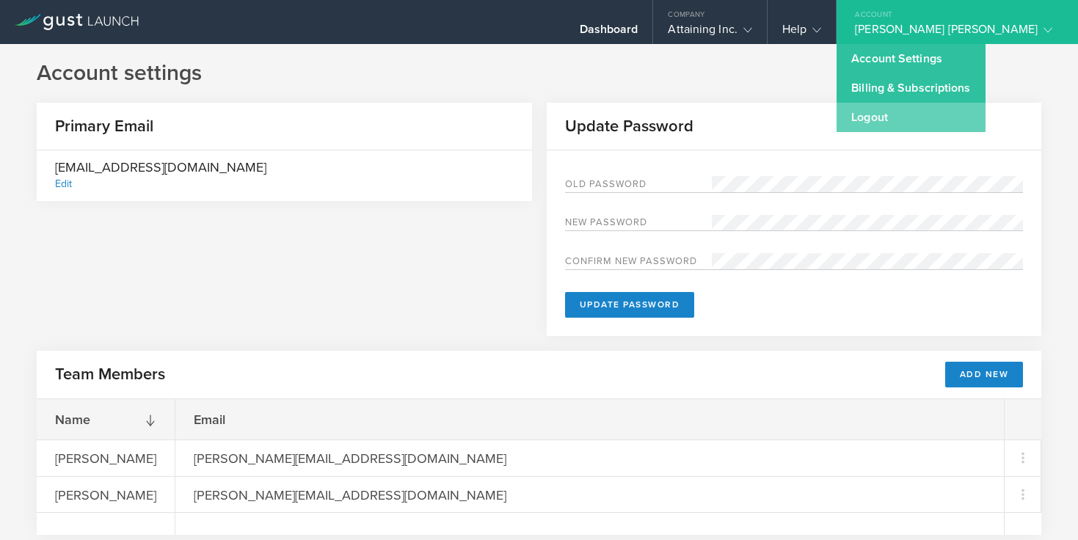
click at [952, 125] on link "Logout" at bounding box center [910, 117] width 148 height 29
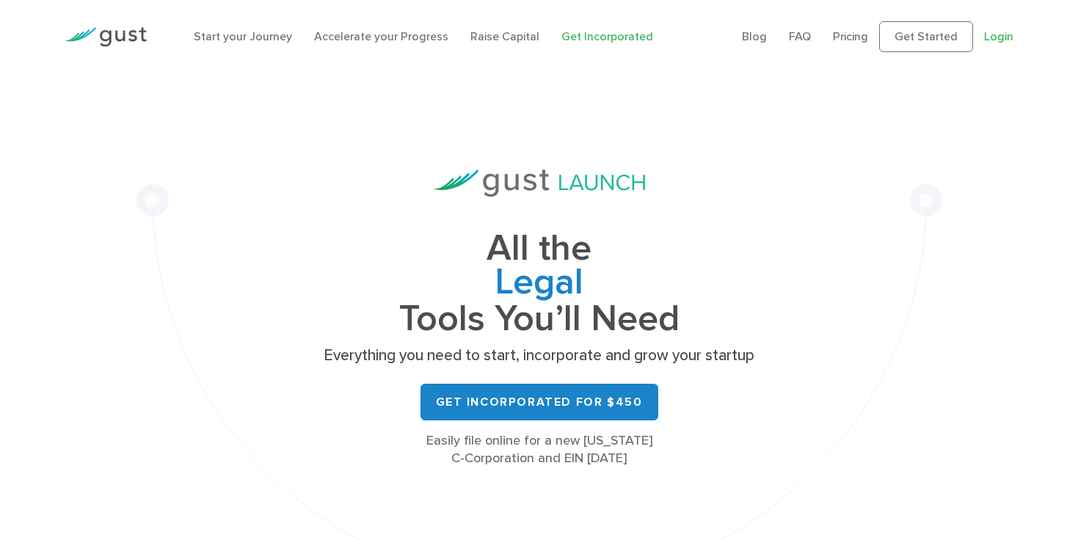
click at [996, 35] on link "Login" at bounding box center [998, 36] width 29 height 14
